Goal: Task Accomplishment & Management: Manage account settings

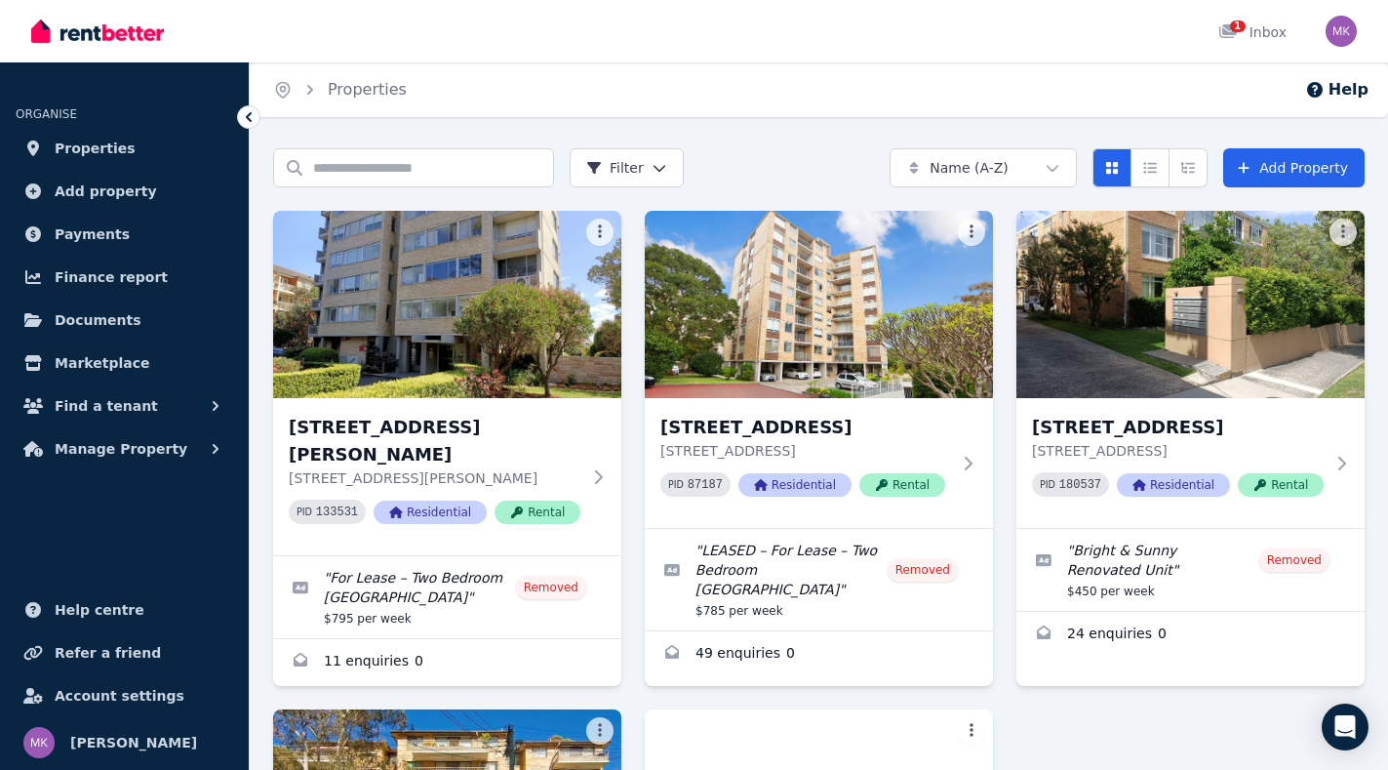
scroll to position [450, 0]
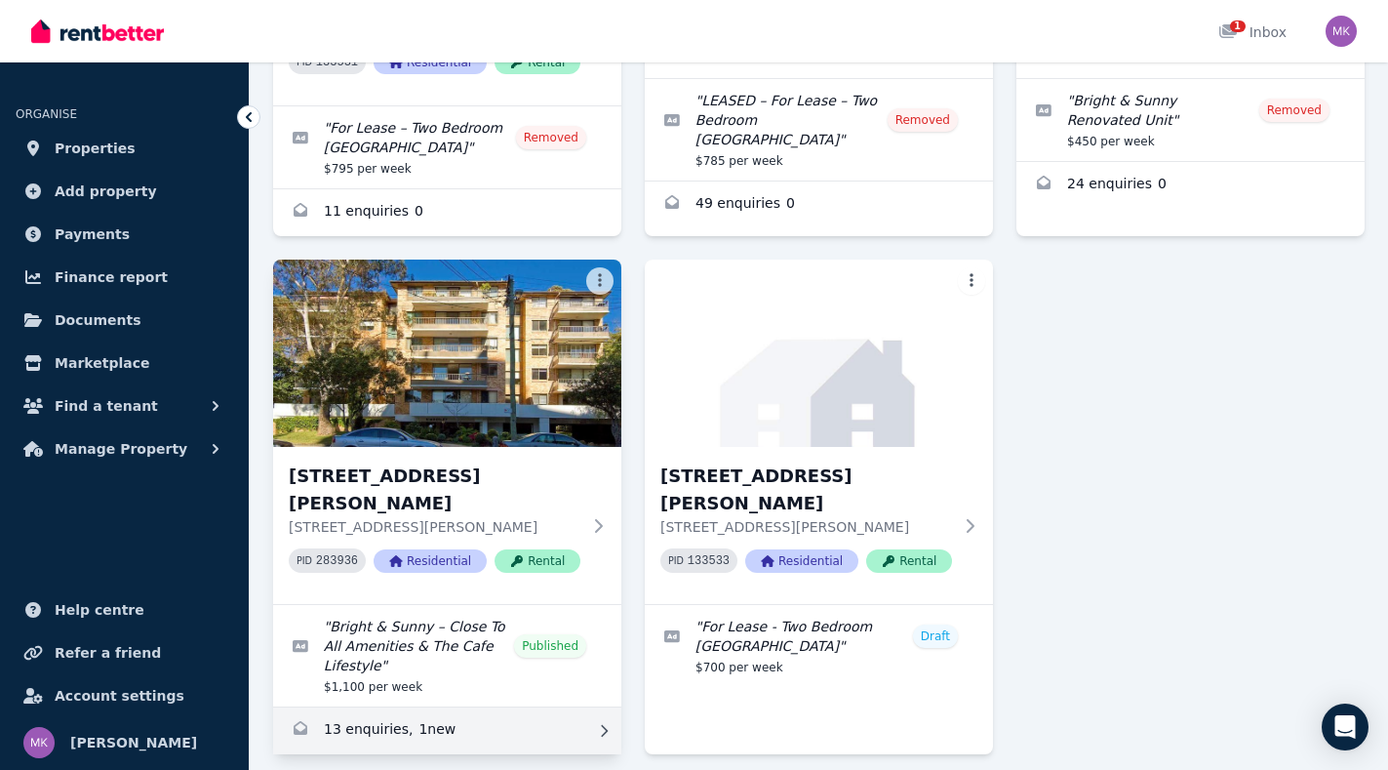
click at [377, 707] on link "Enquiries for 21/29 Gerard Street, Cremorne" at bounding box center [447, 730] width 348 height 47
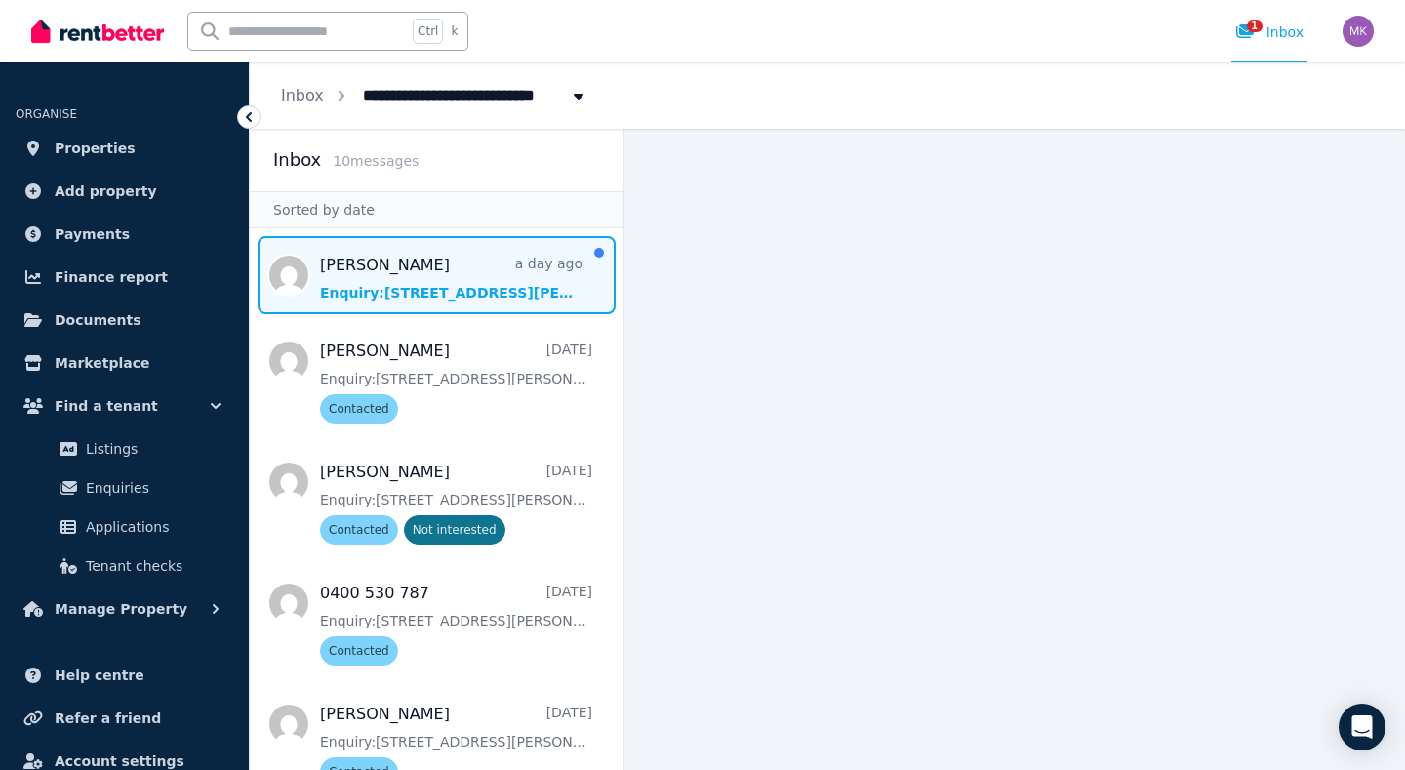
click at [400, 288] on span "Message list" at bounding box center [437, 275] width 374 height 78
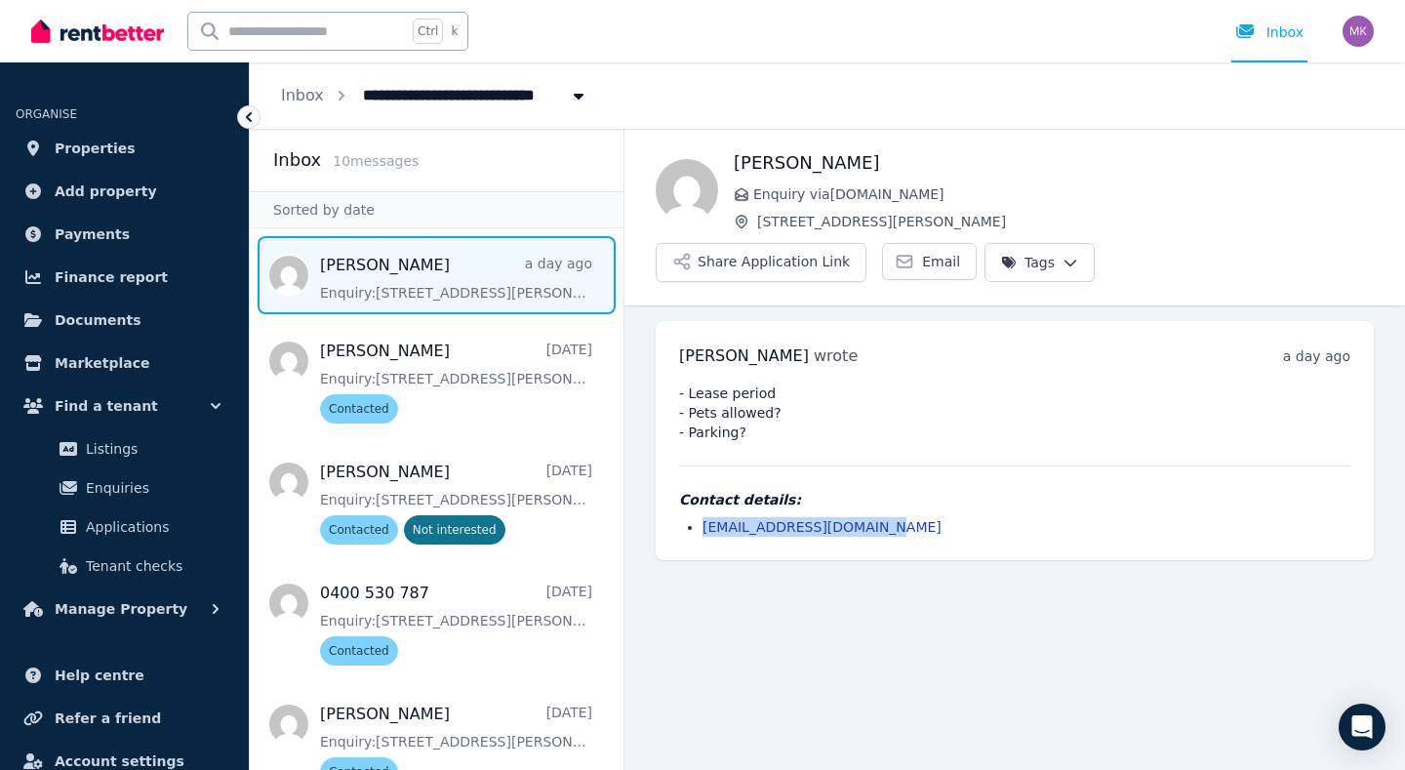
drag, startPoint x: 889, startPoint y: 480, endPoint x: 697, endPoint y: 481, distance: 192.2
click at [697, 517] on ul "[EMAIL_ADDRESS][DOMAIN_NAME]" at bounding box center [1014, 527] width 671 height 20
copy link "[EMAIL_ADDRESS][DOMAIN_NAME]"
click at [1301, 194] on html "**********" at bounding box center [702, 385] width 1405 height 770
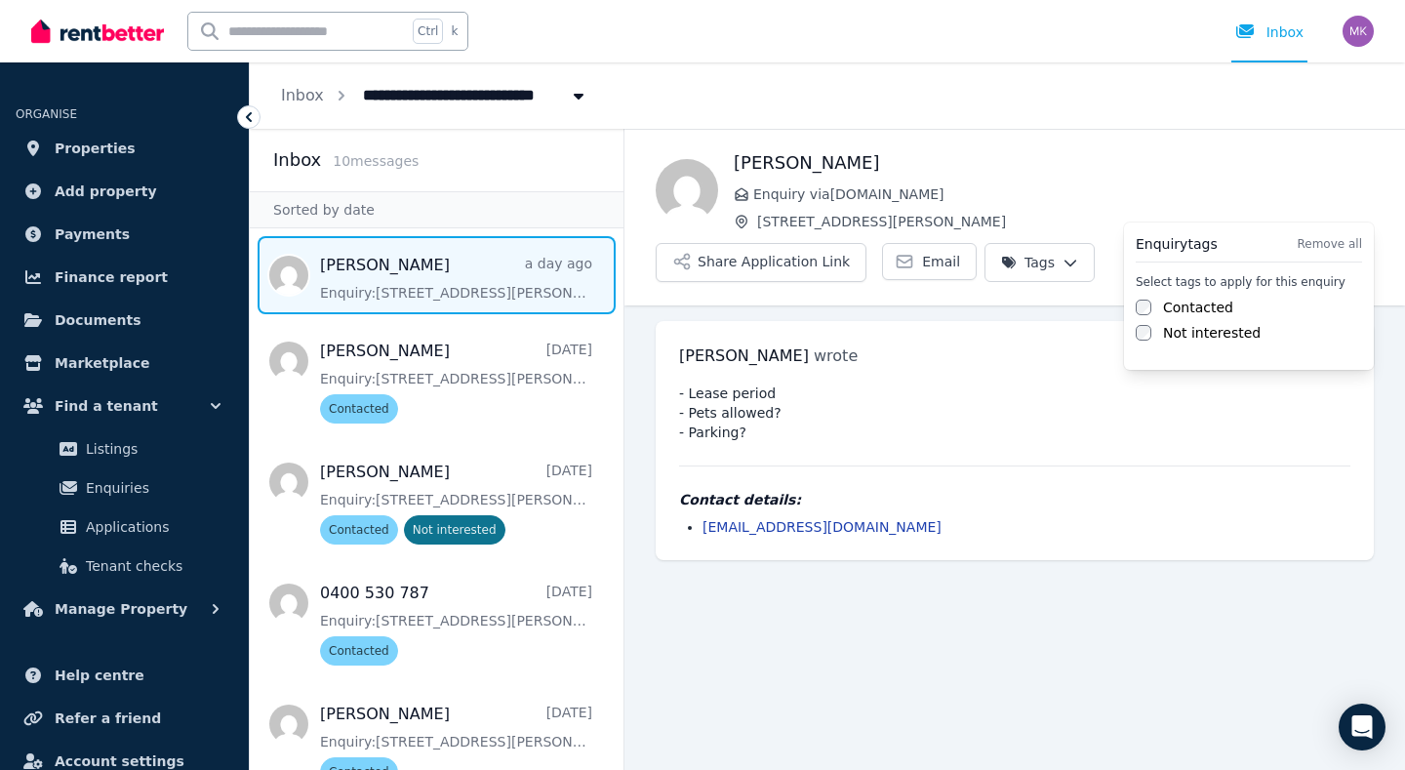
click at [1197, 311] on label "Contacted" at bounding box center [1198, 308] width 70 height 20
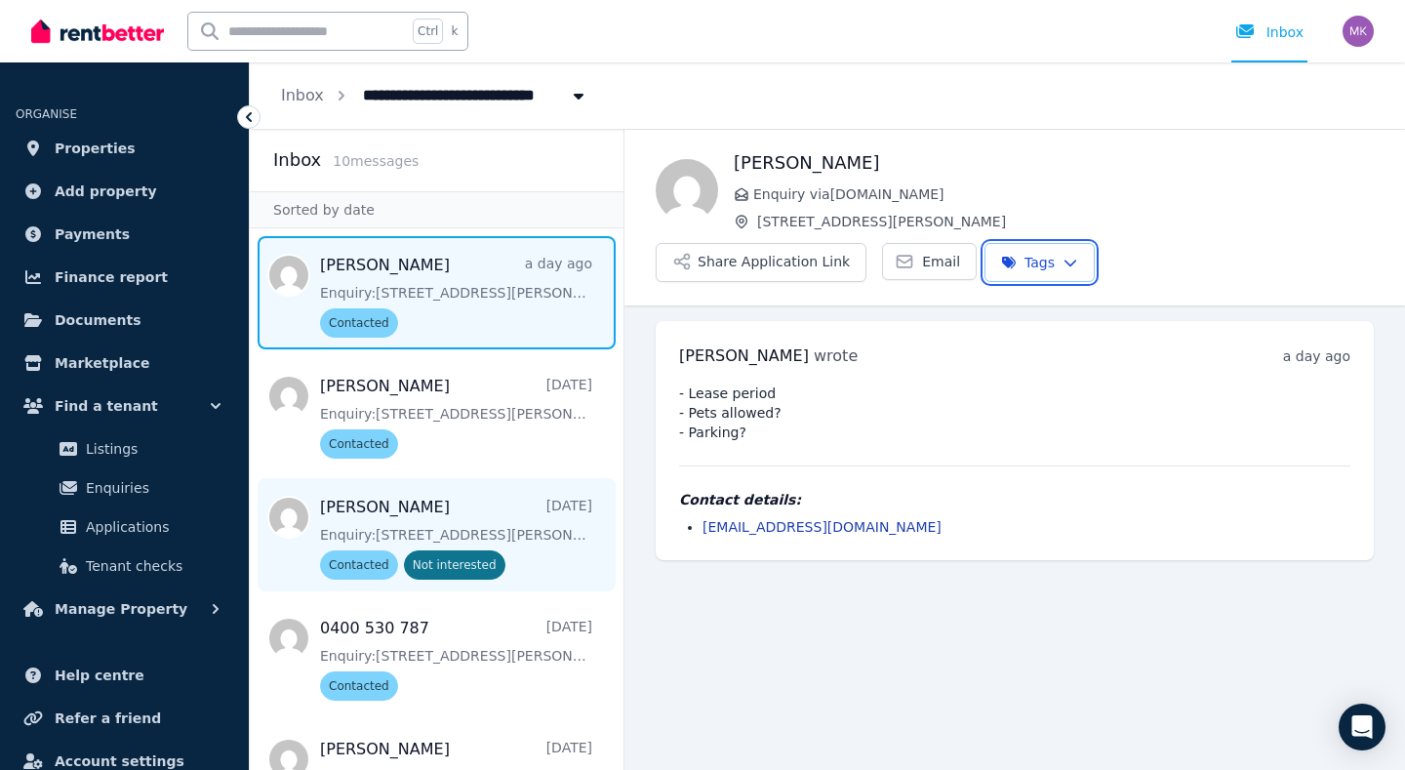
drag, startPoint x: 620, startPoint y: 344, endPoint x: 598, endPoint y: 488, distance: 145.2
click at [598, 488] on html "**********" at bounding box center [702, 385] width 1405 height 770
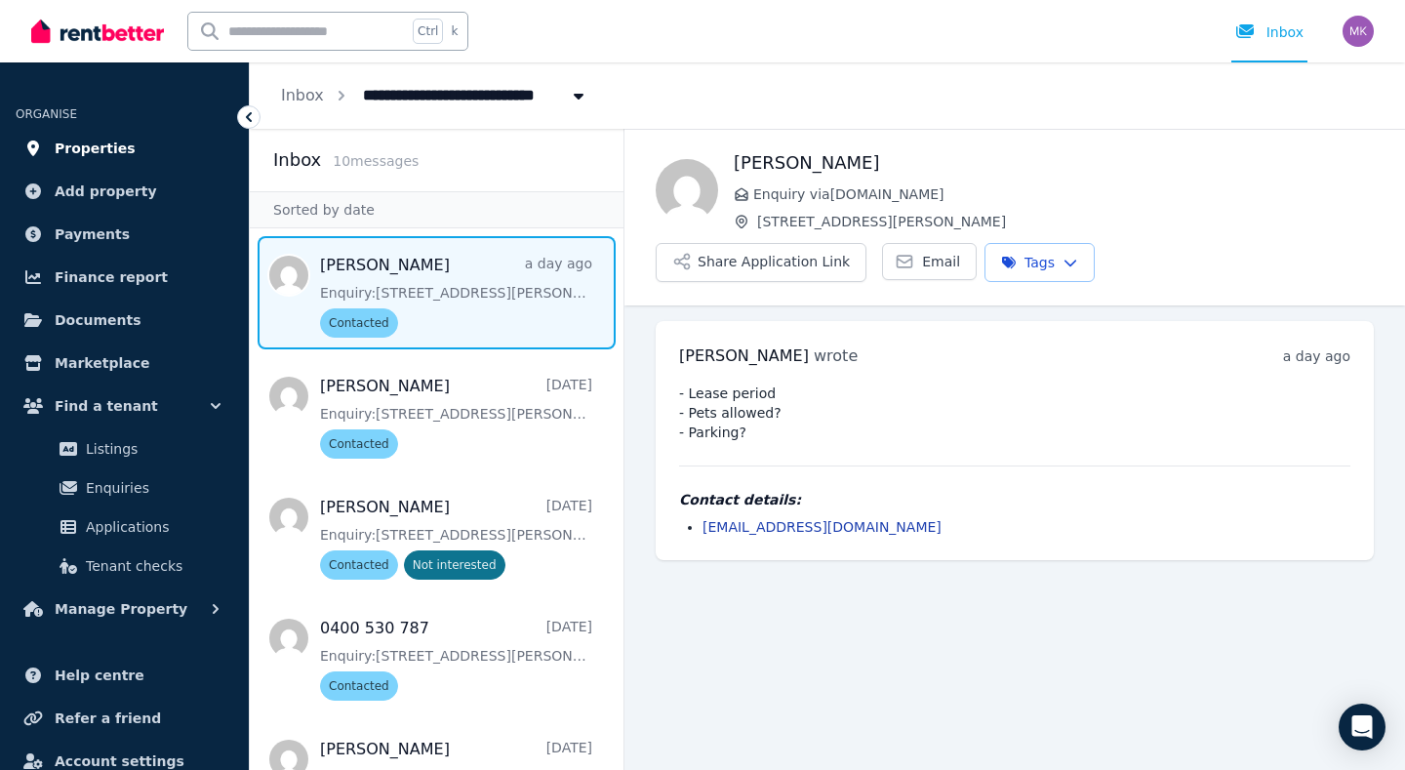
click at [47, 147] on link "Properties" at bounding box center [125, 148] width 218 height 39
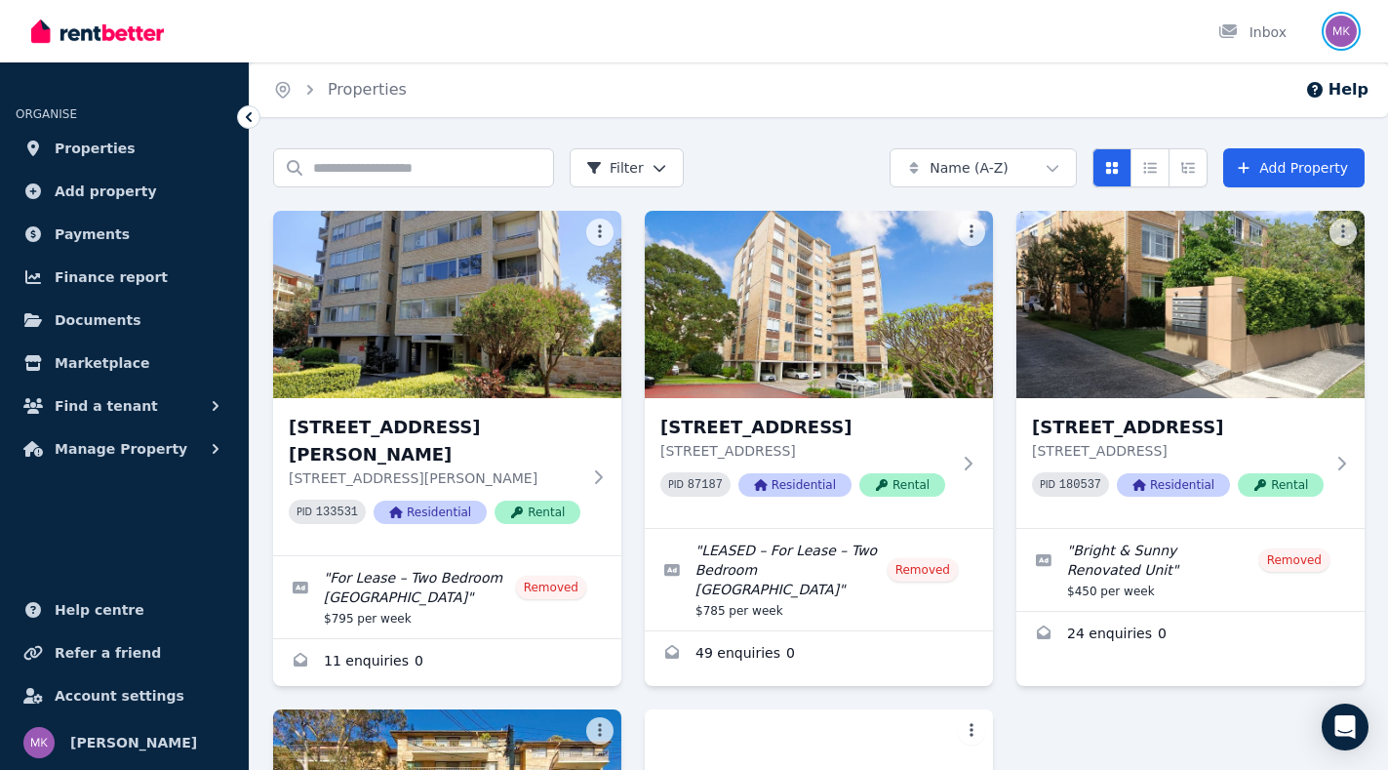
click at [1341, 40] on img "button" at bounding box center [1341, 31] width 31 height 31
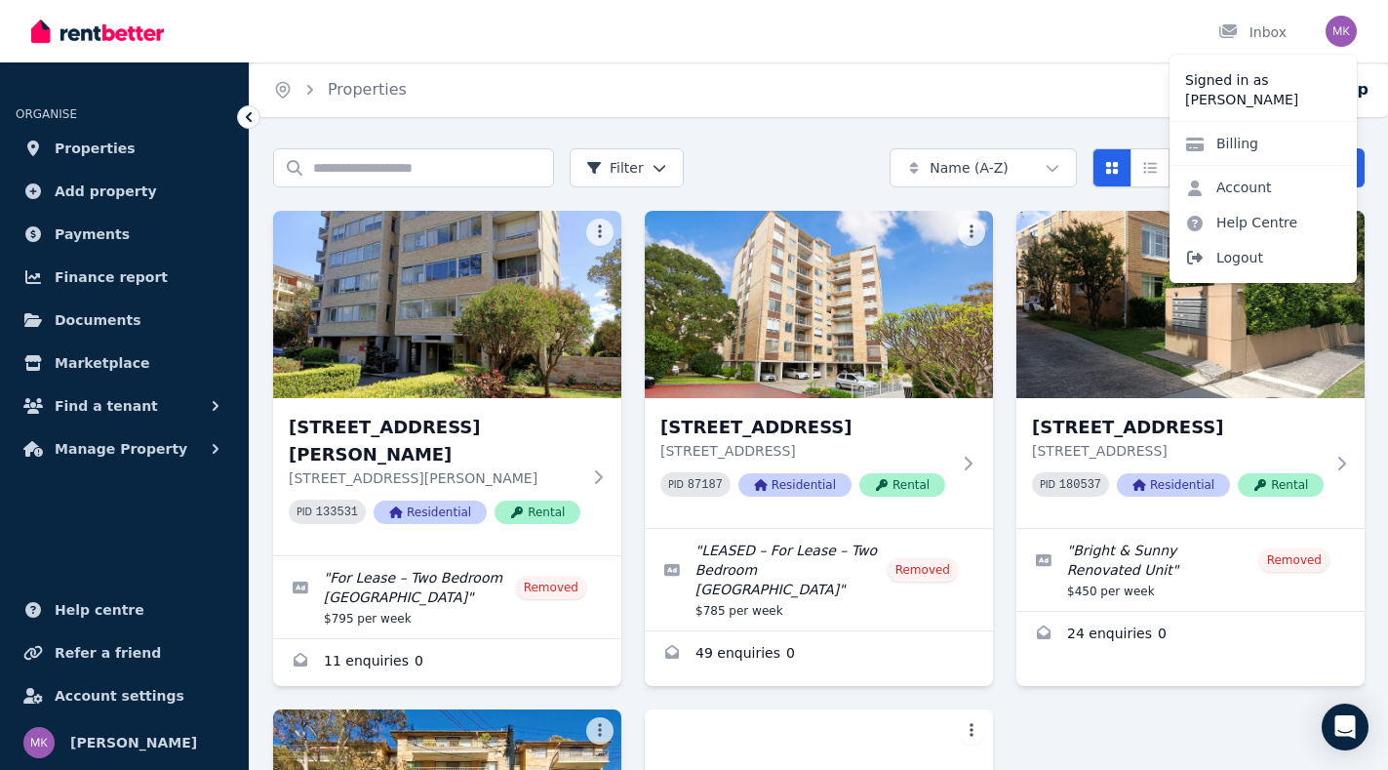
click at [1222, 256] on span "Logout" at bounding box center [1263, 257] width 187 height 35
